Goal: Communication & Community: Answer question/provide support

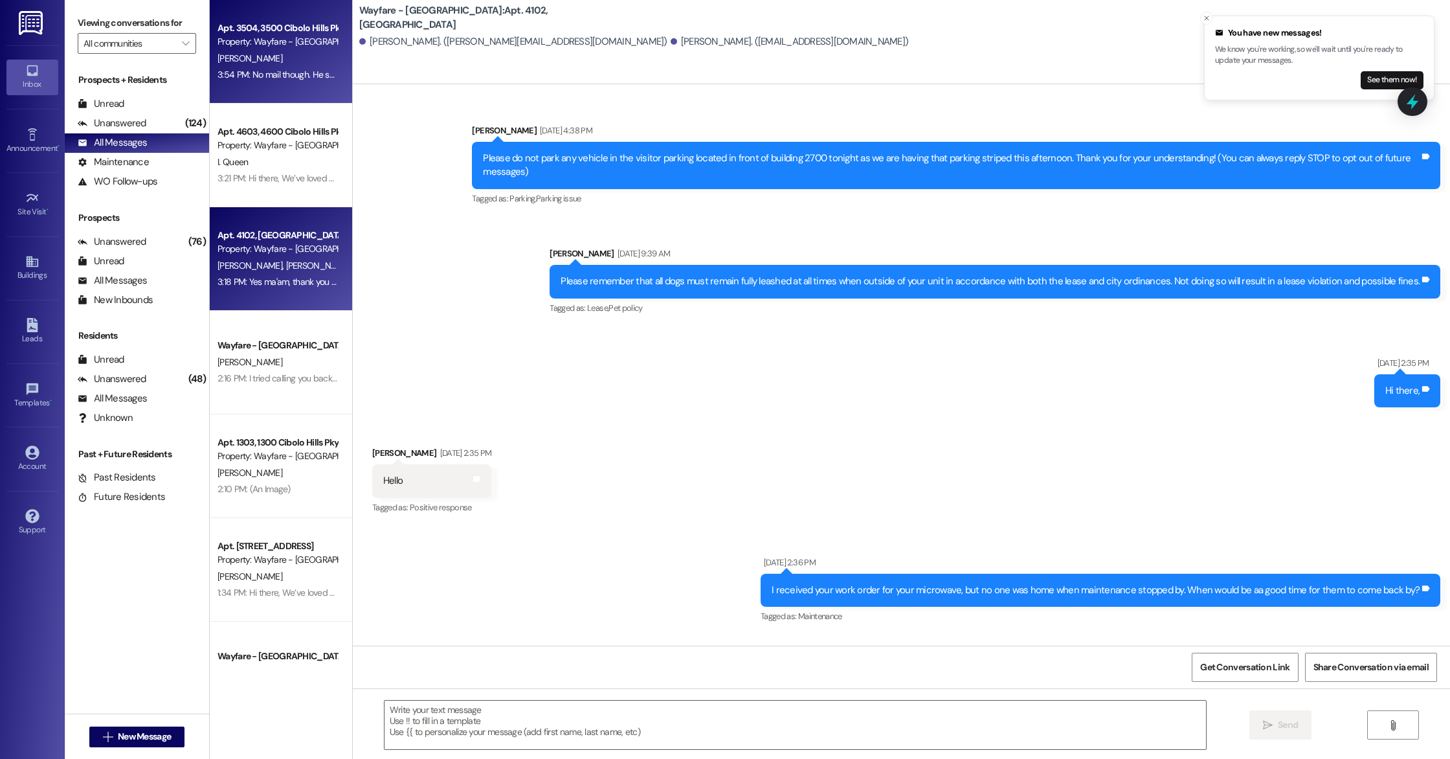
scroll to position [26081, 0]
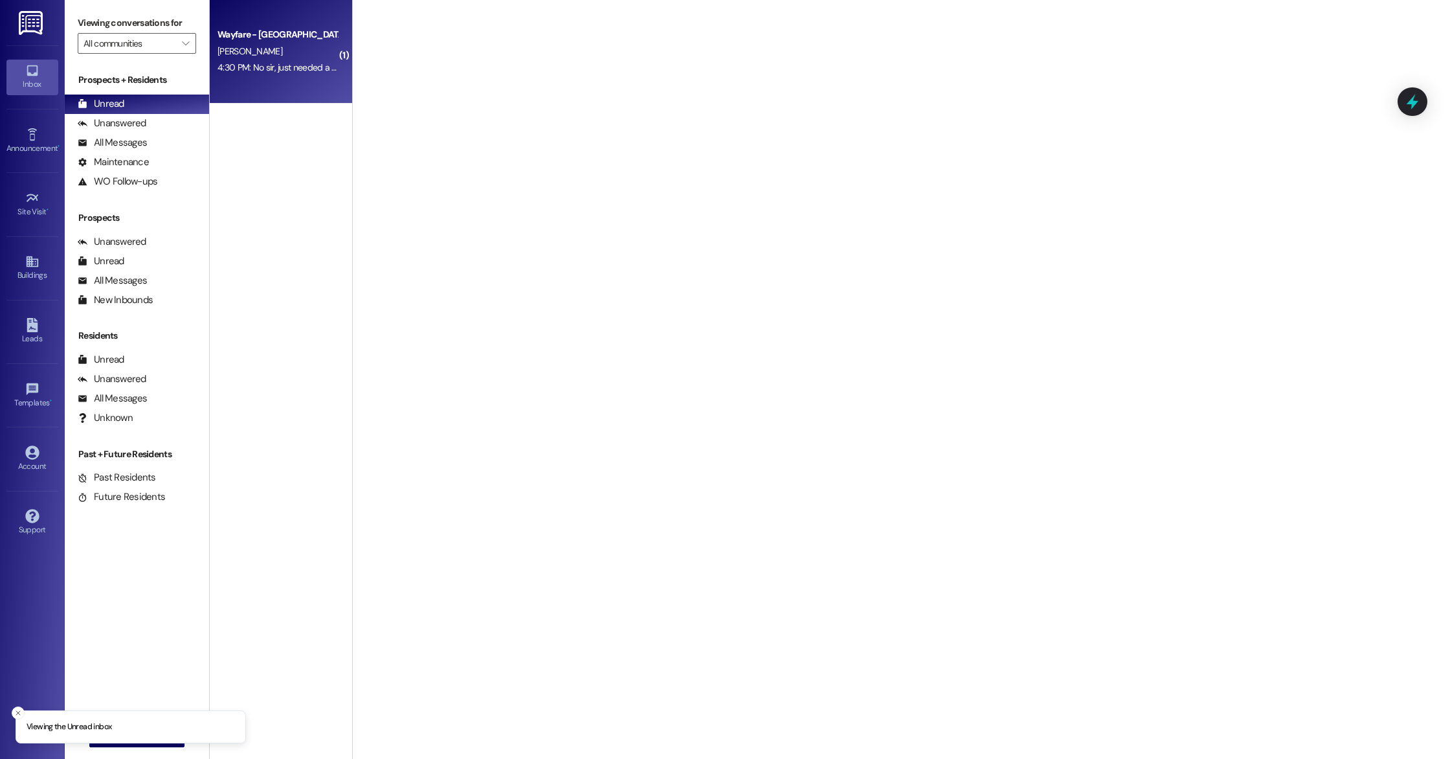
click at [292, 68] on div "4:30 PM: No sir, just needed a one bedroom. 4:30 PM: No sir, just needed a one …" at bounding box center [300, 67] width 167 height 12
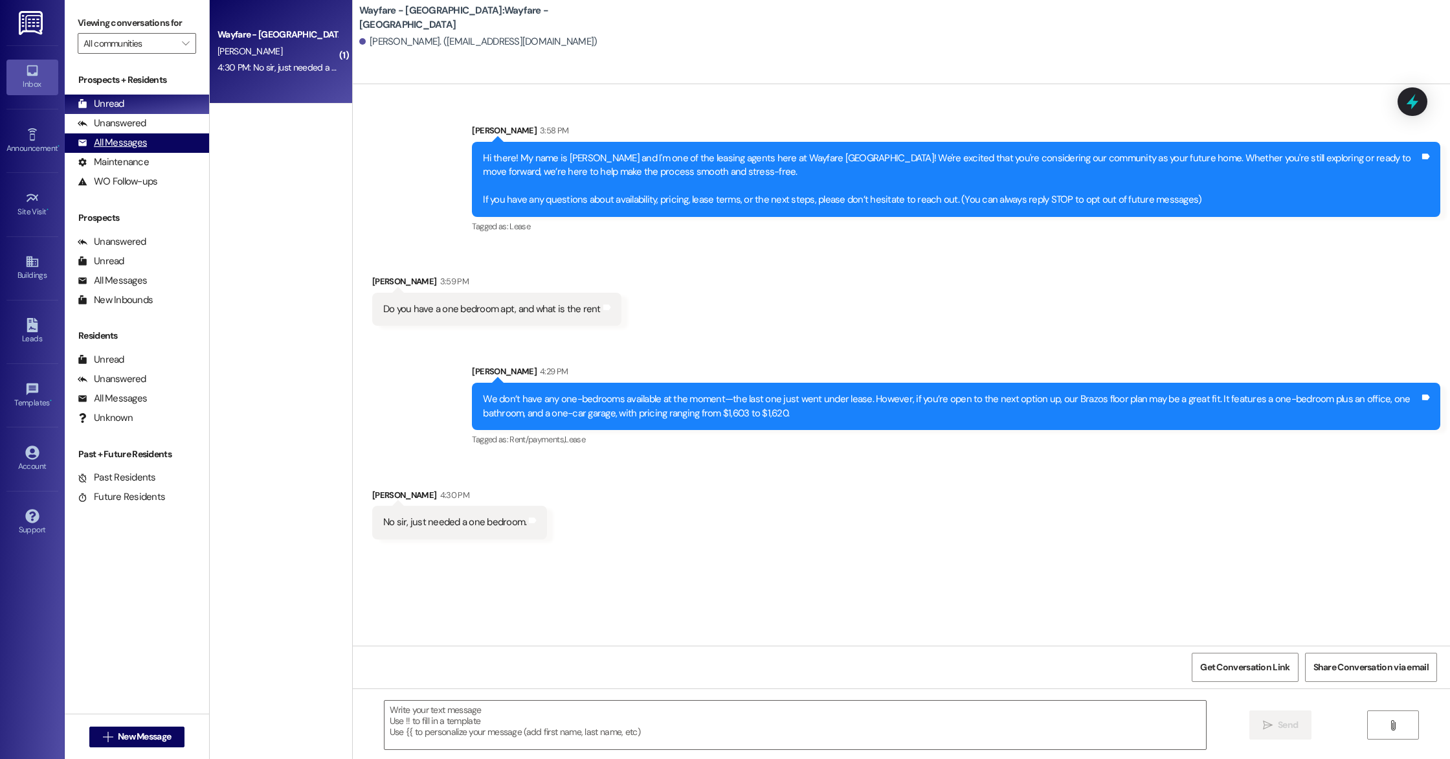
click at [128, 138] on div "All Messages" at bounding box center [112, 143] width 69 height 14
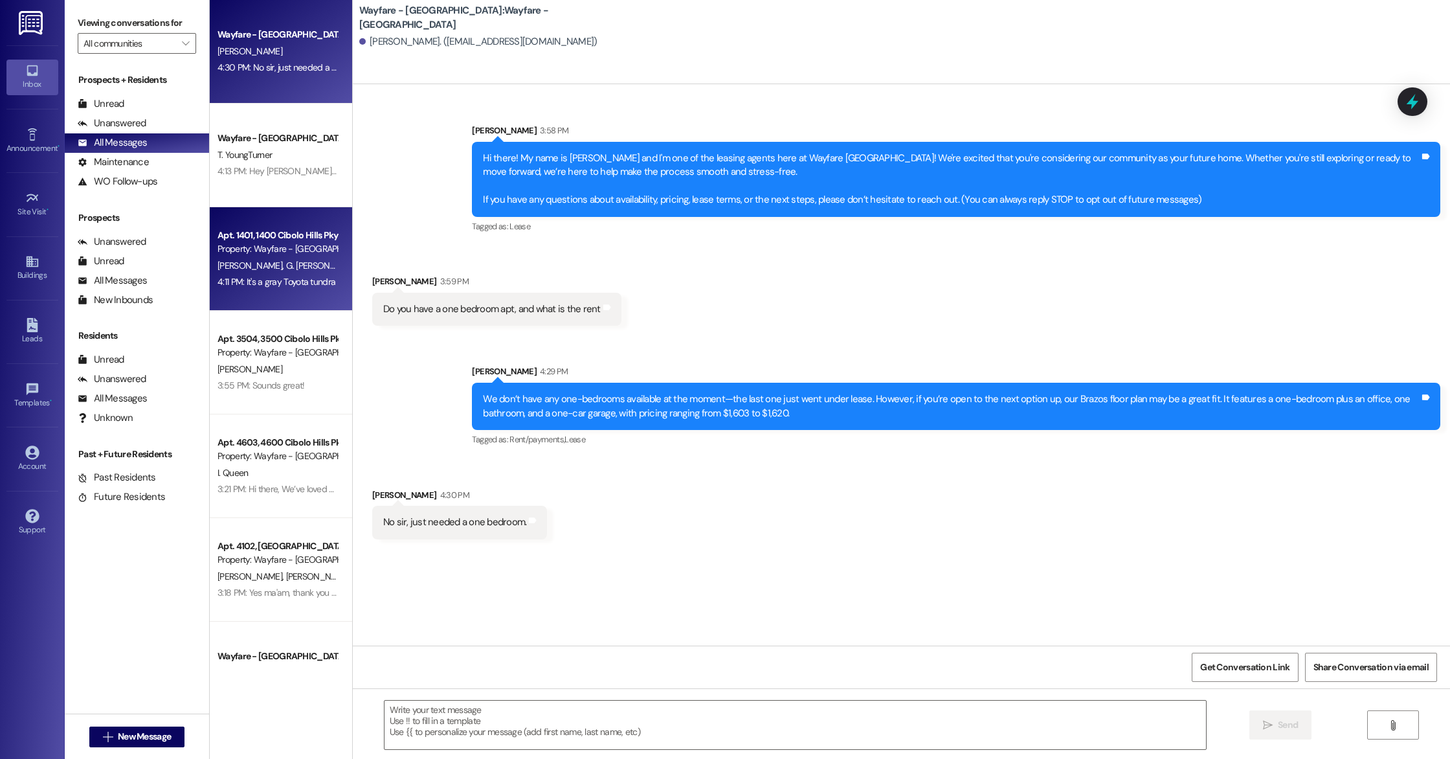
click at [285, 256] on div "Apt. 1401, 1400 Cibolo Hills Pky Property: Wayfare - Cibolo Hills" at bounding box center [277, 242] width 122 height 30
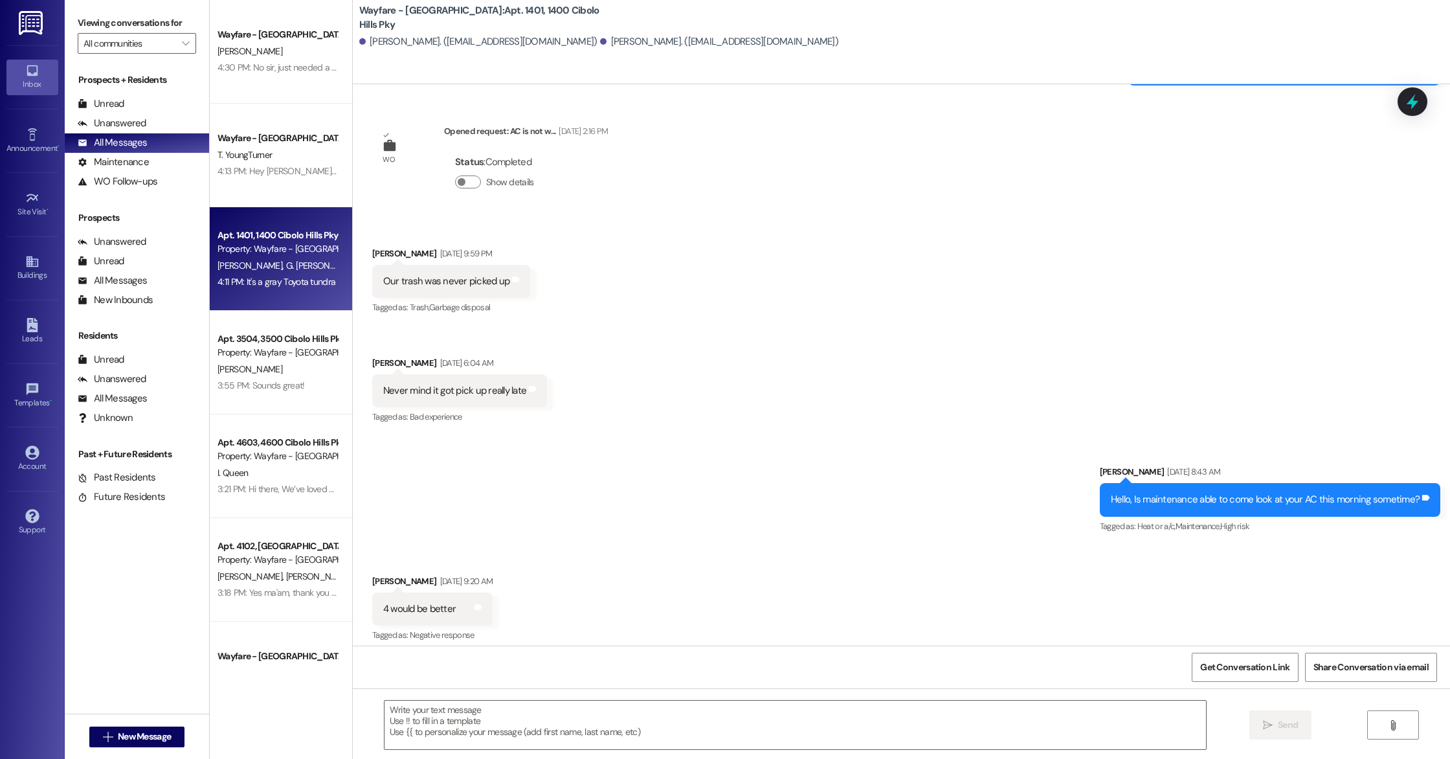
scroll to position [37659, 0]
